Goal: Check status: Check status

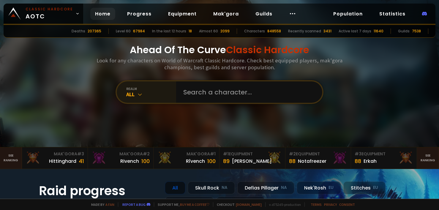
click at [169, 91] on div "All" at bounding box center [151, 94] width 50 height 7
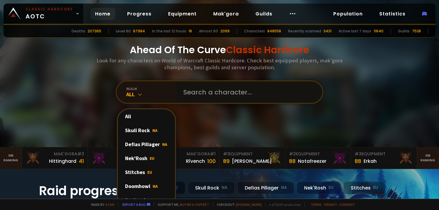
click at [206, 93] on input "text" at bounding box center [247, 91] width 135 height 21
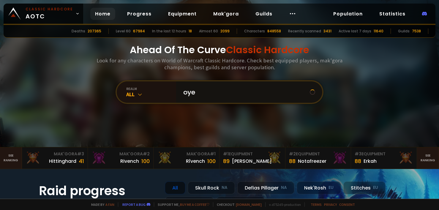
type input "oyem"
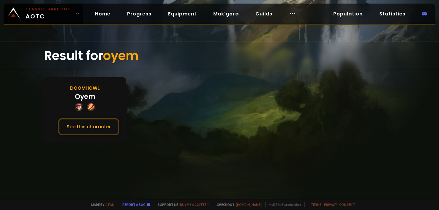
click at [84, 92] on div "Oyem" at bounding box center [85, 97] width 20 height 10
click at [82, 128] on button "See this character" at bounding box center [88, 126] width 61 height 17
